Goal: Transaction & Acquisition: Purchase product/service

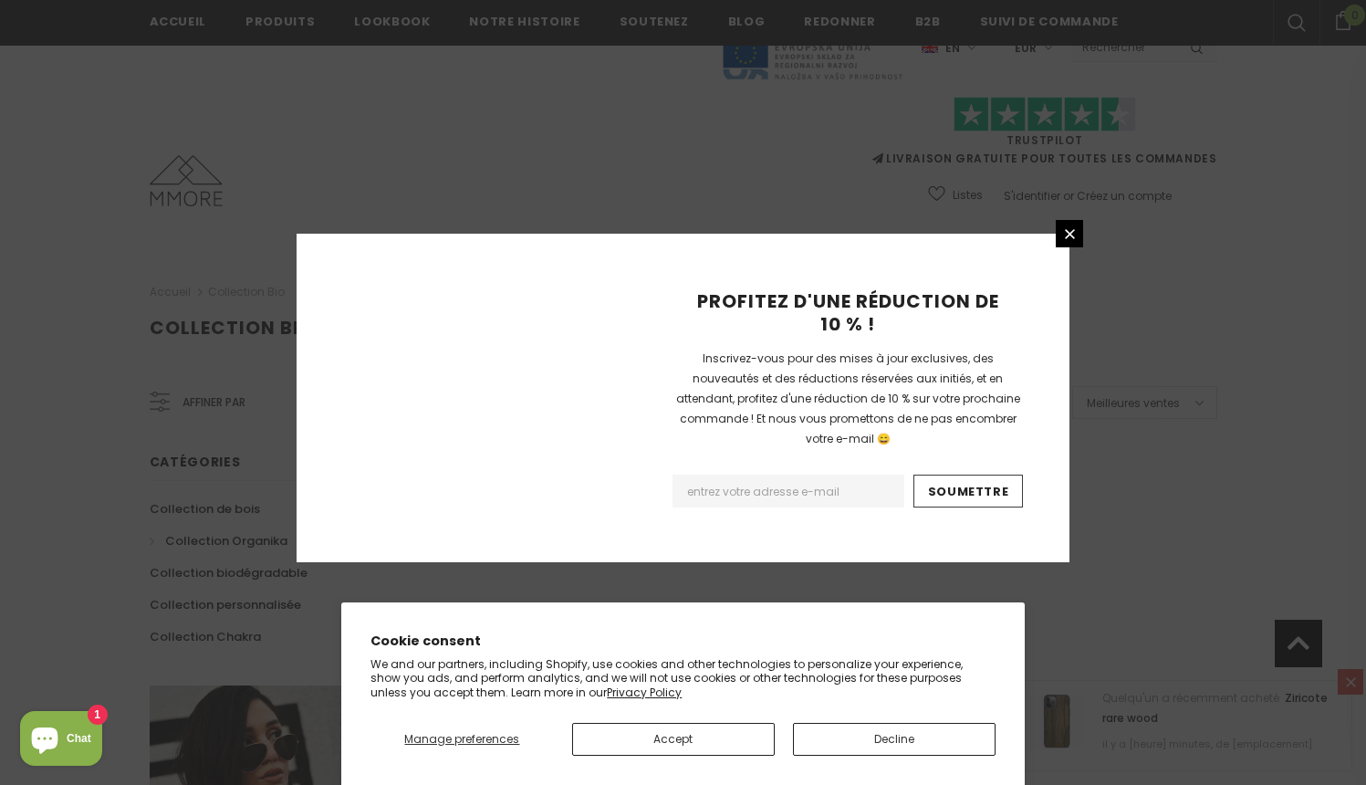
scroll to position [1130, 0]
